Goal: Information Seeking & Learning: Learn about a topic

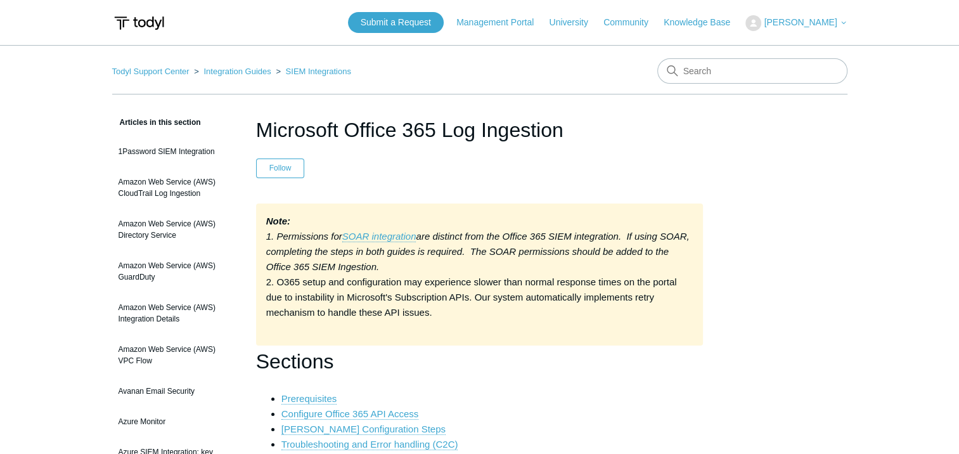
click at [137, 23] on img at bounding box center [139, 22] width 54 height 23
click at [142, 25] on img at bounding box center [139, 22] width 54 height 23
click at [537, 18] on link "Management Portal" at bounding box center [501, 22] width 90 height 13
